Goal: Information Seeking & Learning: Learn about a topic

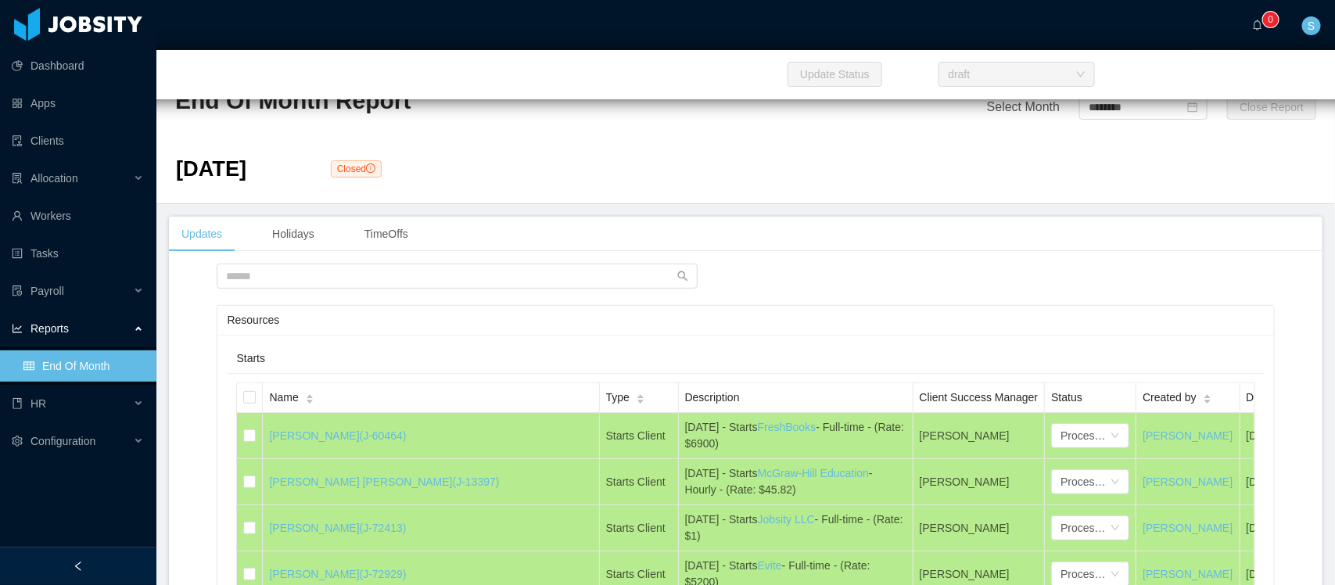
scroll to position [1642, 0]
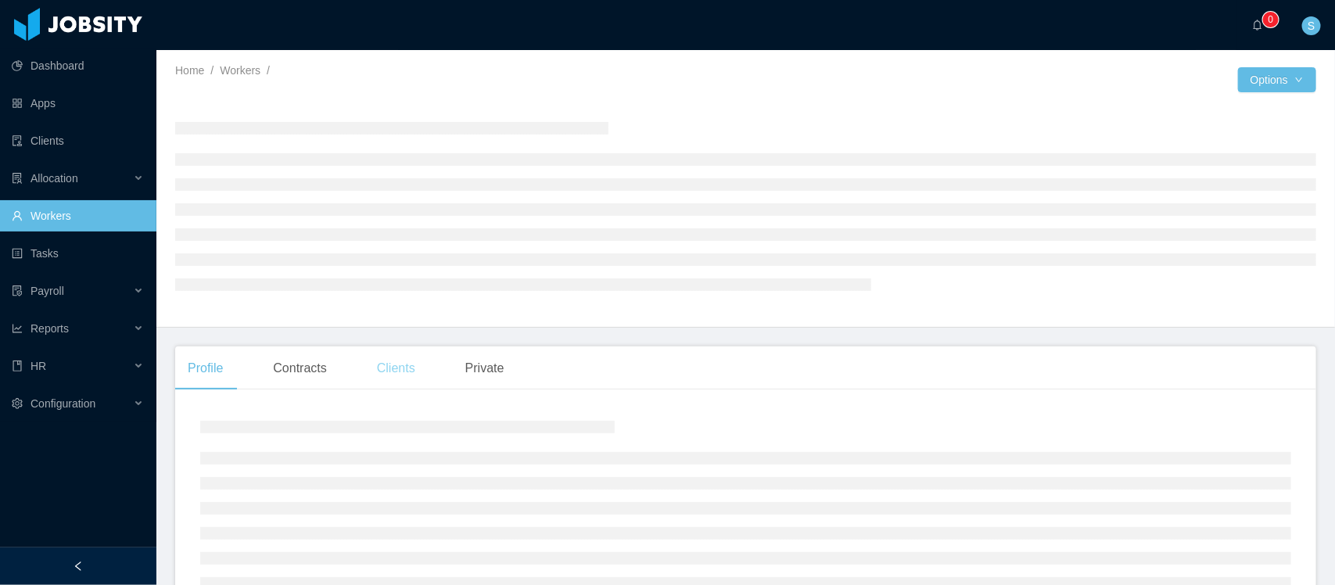
click at [396, 366] on div "Clients" at bounding box center [395, 368] width 63 height 44
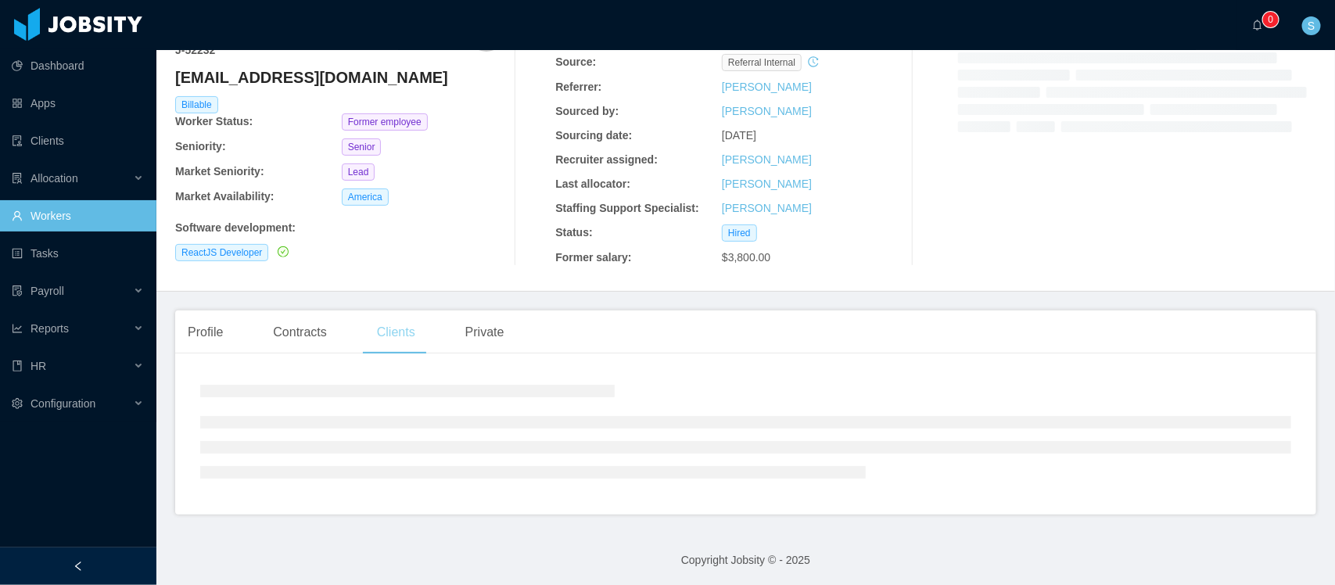
scroll to position [104, 0]
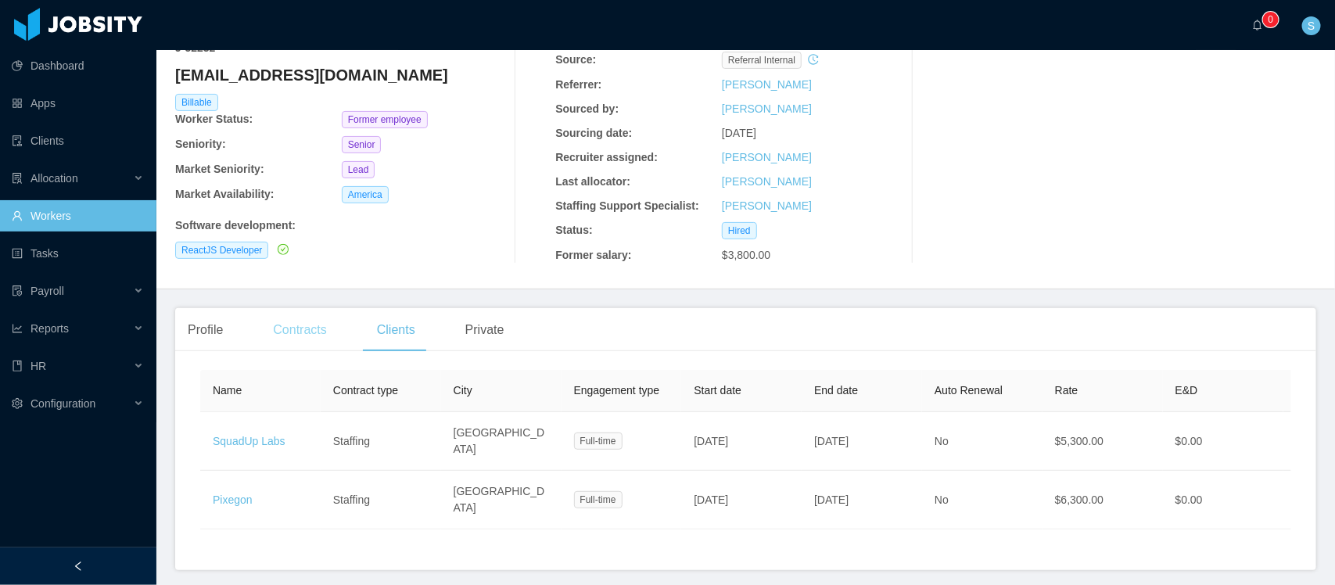
click at [294, 328] on div "Contracts" at bounding box center [299, 330] width 78 height 44
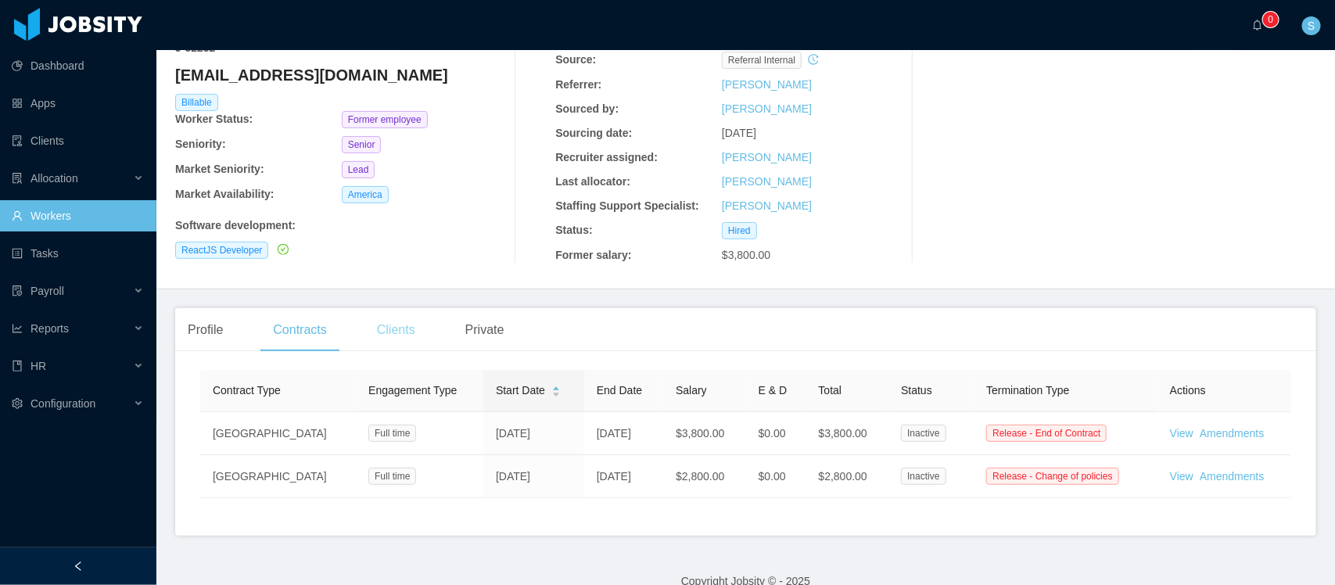
click at [400, 328] on div "Clients" at bounding box center [395, 330] width 63 height 44
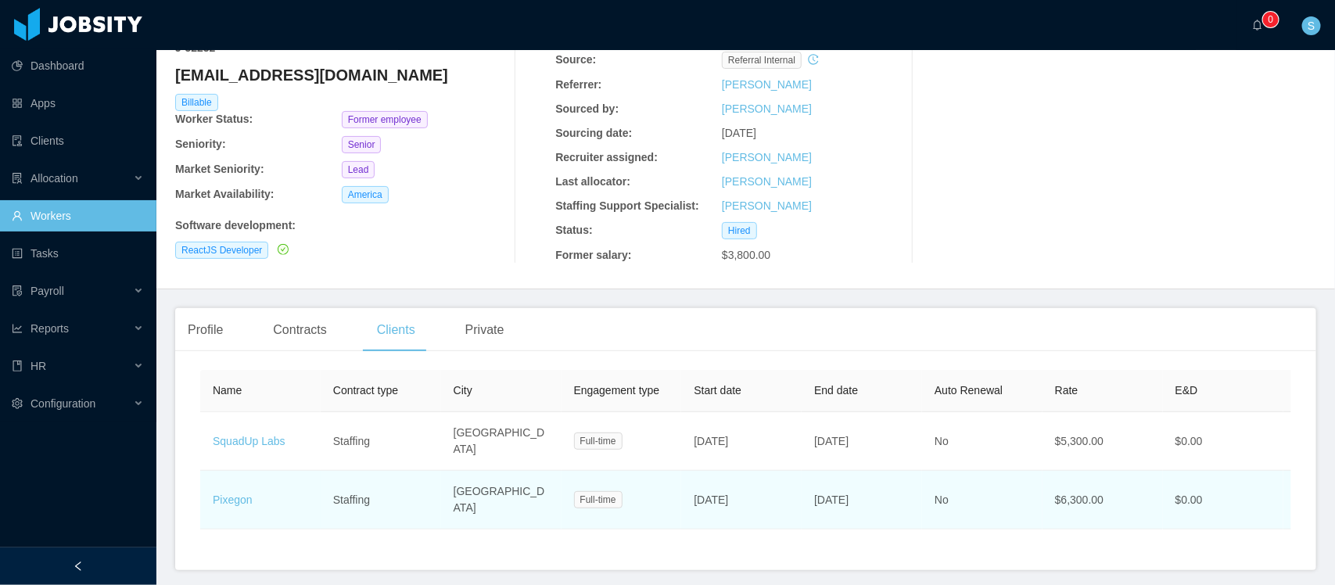
scroll to position [6, 0]
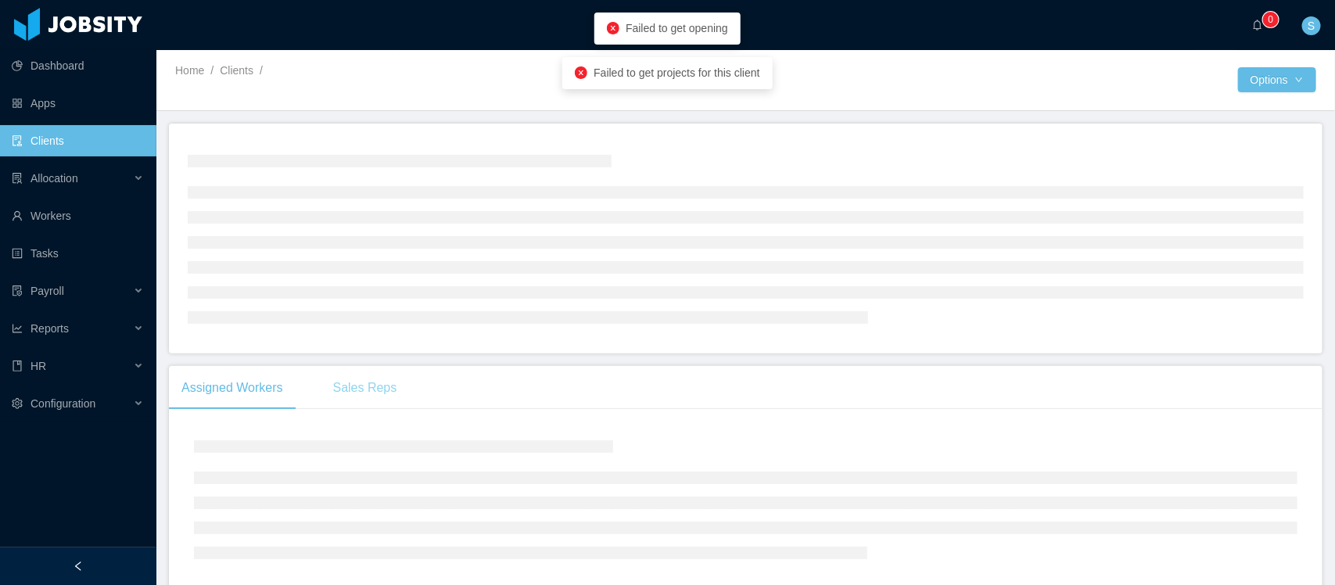
click at [366, 393] on div "Sales Reps" at bounding box center [365, 388] width 89 height 44
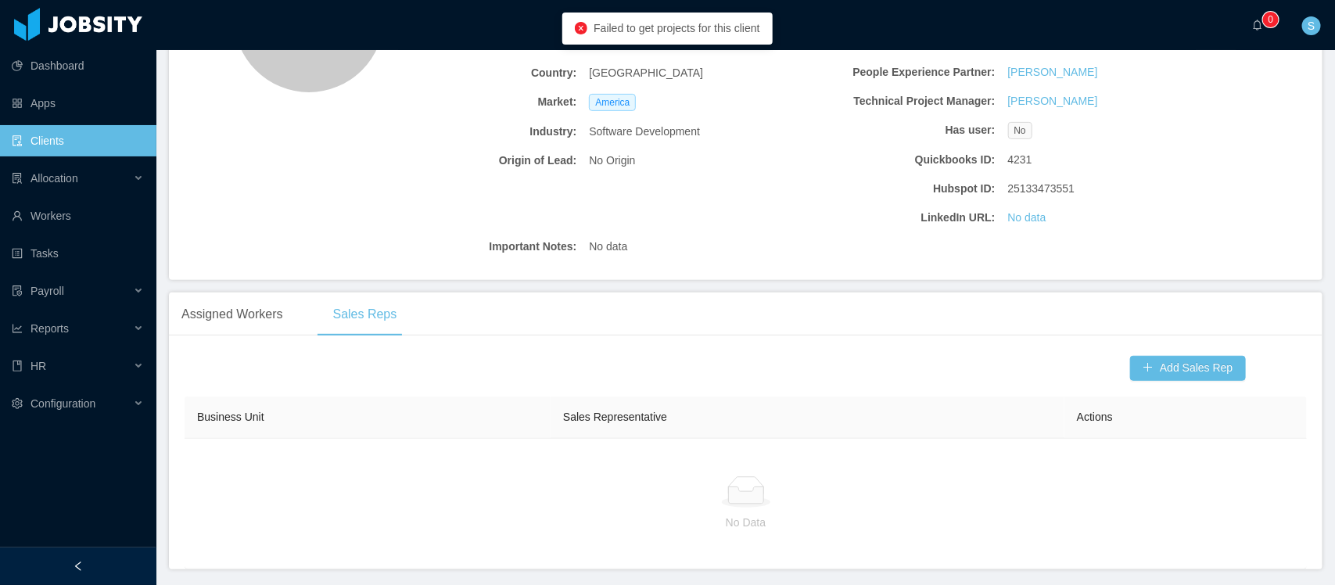
scroll to position [185, 0]
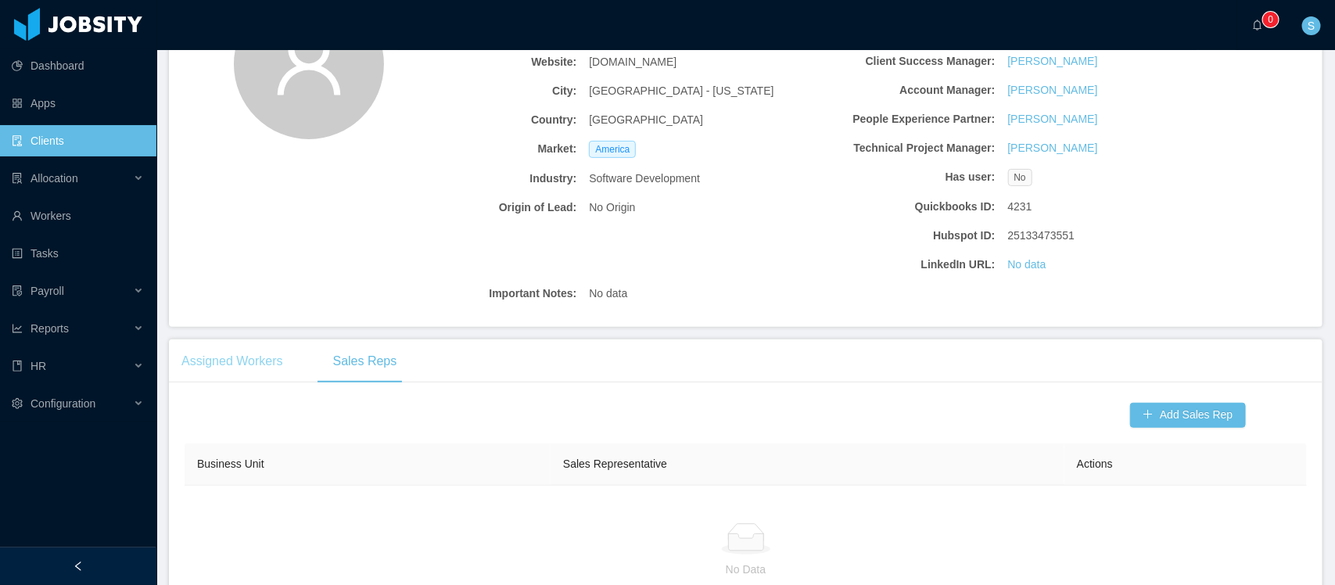
click at [255, 366] on div "Assigned Workers" at bounding box center [232, 361] width 127 height 44
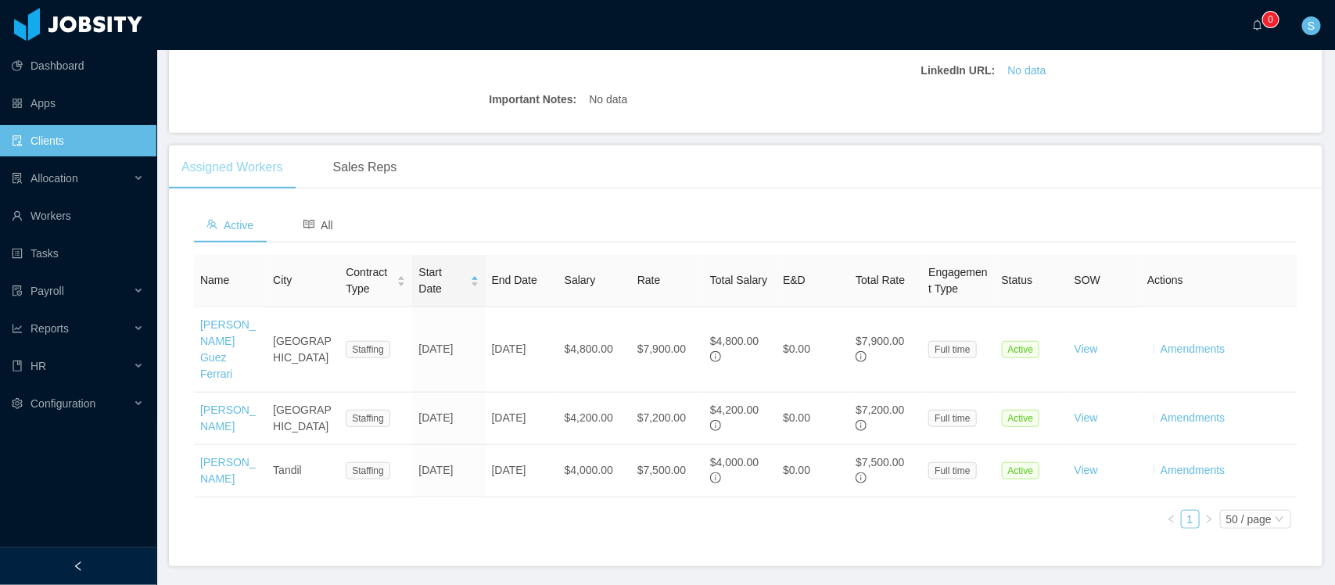
scroll to position [381, 0]
click at [317, 225] on span "All" at bounding box center [318, 223] width 30 height 13
